Goal: Information Seeking & Learning: Understand process/instructions

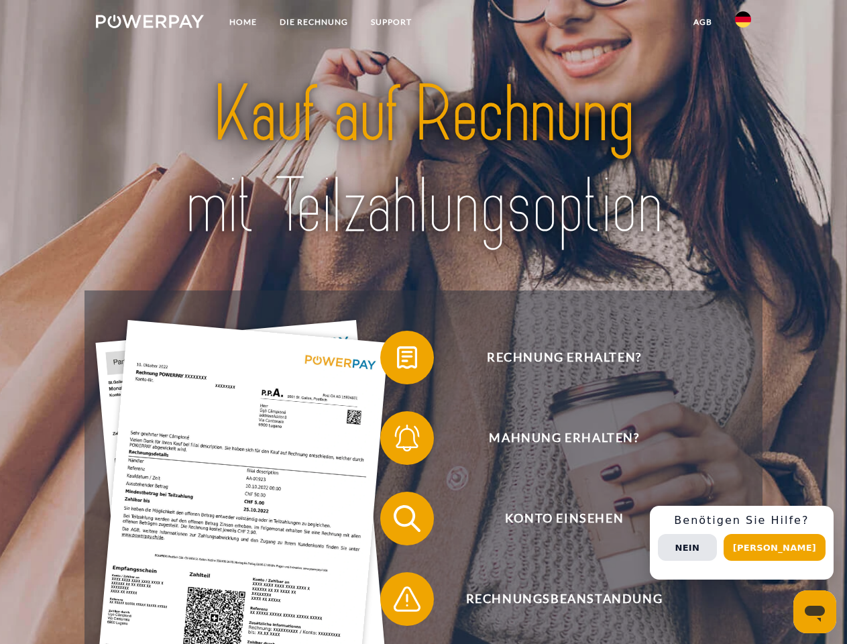
click at [150, 23] on img at bounding box center [150, 21] width 108 height 13
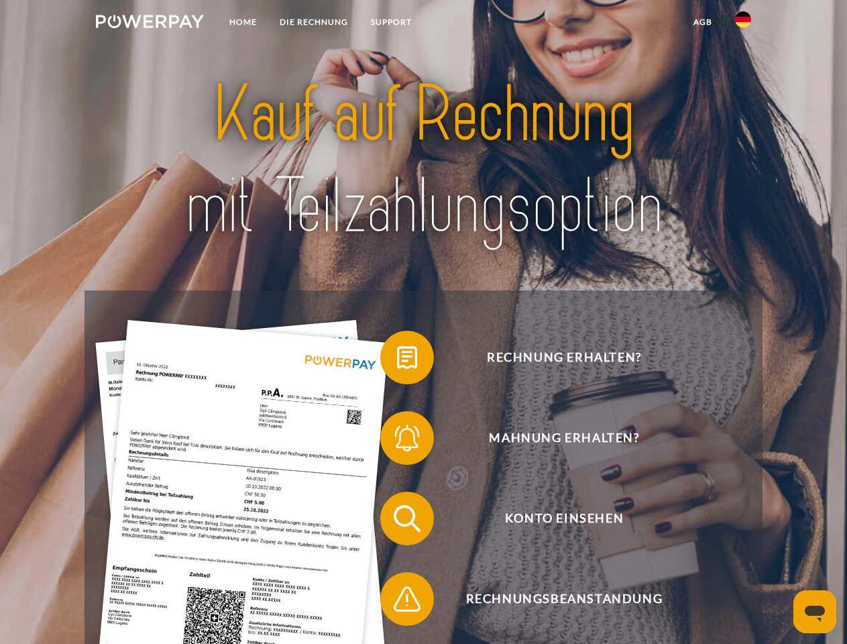
click at [743, 23] on img at bounding box center [743, 19] width 16 height 16
click at [702, 22] on link "agb" at bounding box center [703, 22] width 42 height 24
click at [397, 360] on span at bounding box center [386, 357] width 67 height 67
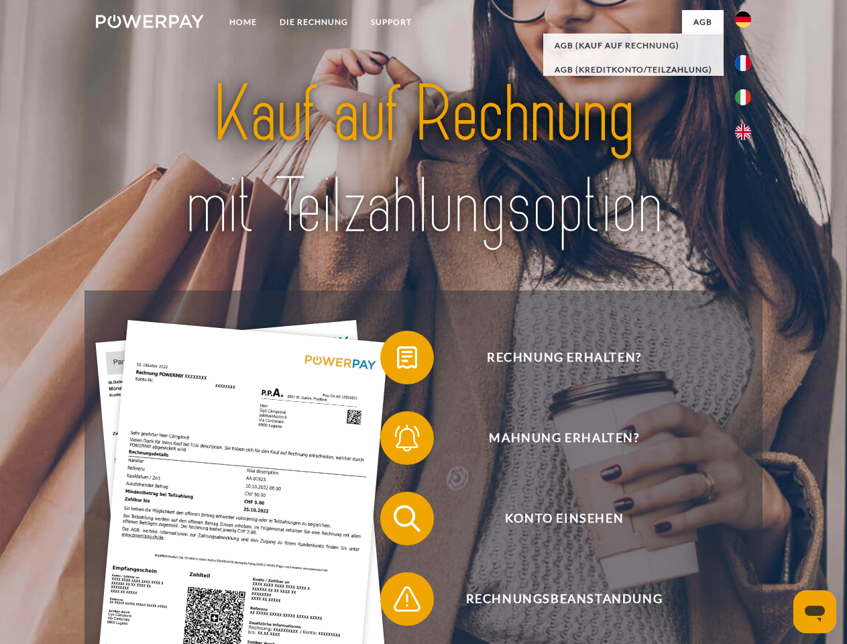
click at [397, 441] on span at bounding box center [386, 437] width 67 height 67
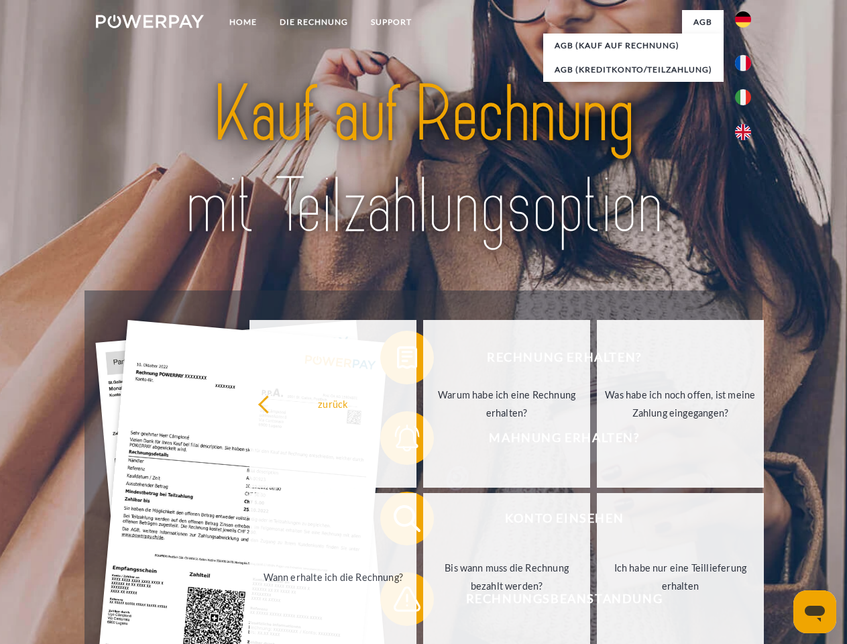
click at [423, 521] on link "Bis wann muss die Rechnung bezahlt werden?" at bounding box center [506, 577] width 167 height 168
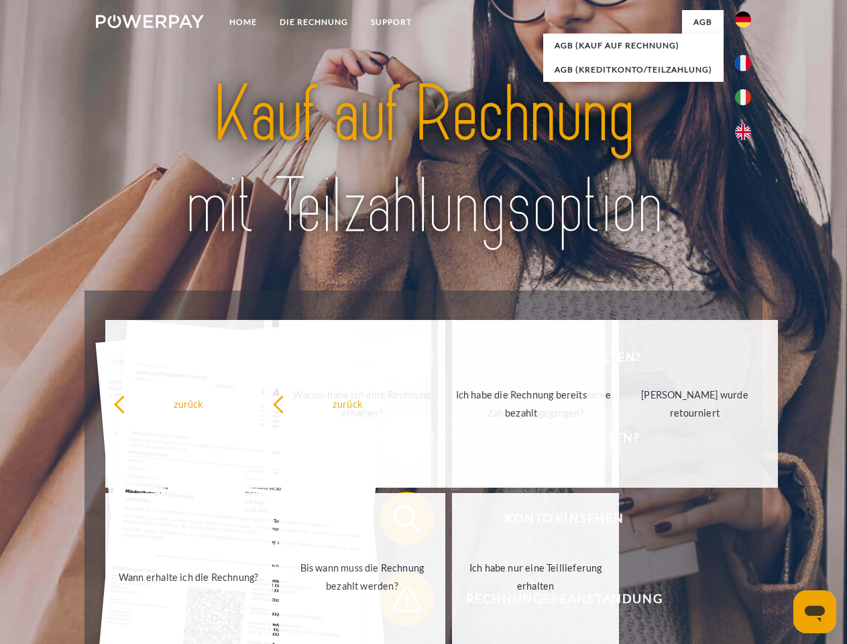
click at [397, 601] on span at bounding box center [386, 598] width 67 height 67
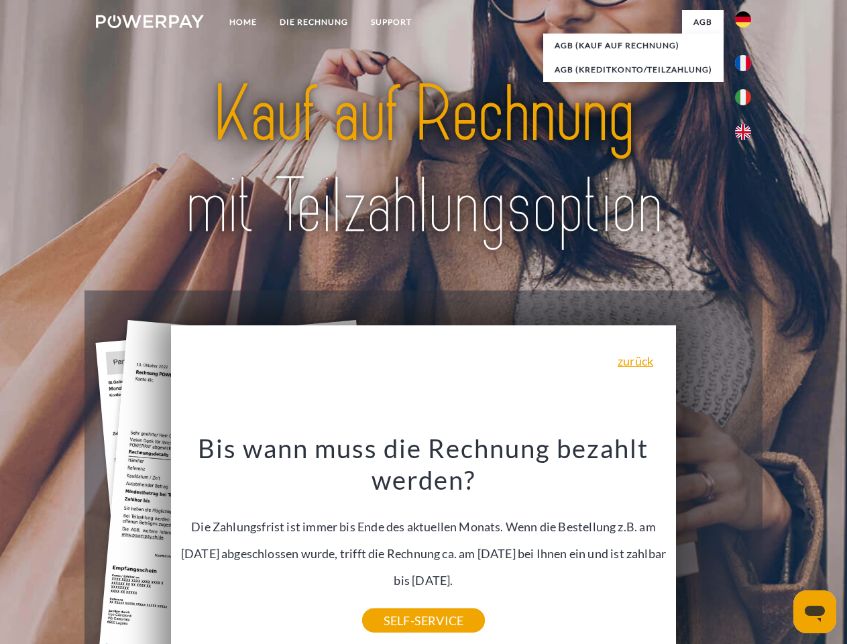
click at [746, 542] on div "Rechnung erhalten? Mahnung erhalten? Konto einsehen" at bounding box center [422, 558] width 677 height 536
click at [713, 545] on span "Konto einsehen" at bounding box center [564, 519] width 329 height 54
click at [779, 547] on header "Home DIE RECHNUNG SUPPORT" at bounding box center [423, 463] width 847 height 926
